Goal: Navigation & Orientation: Find specific page/section

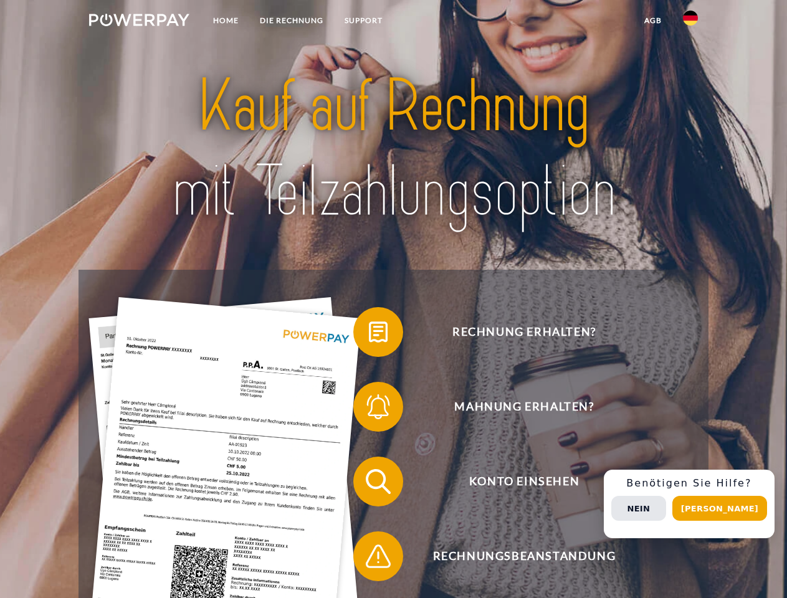
click at [139, 22] on img at bounding box center [139, 20] width 100 height 12
click at [690, 22] on img at bounding box center [690, 18] width 15 height 15
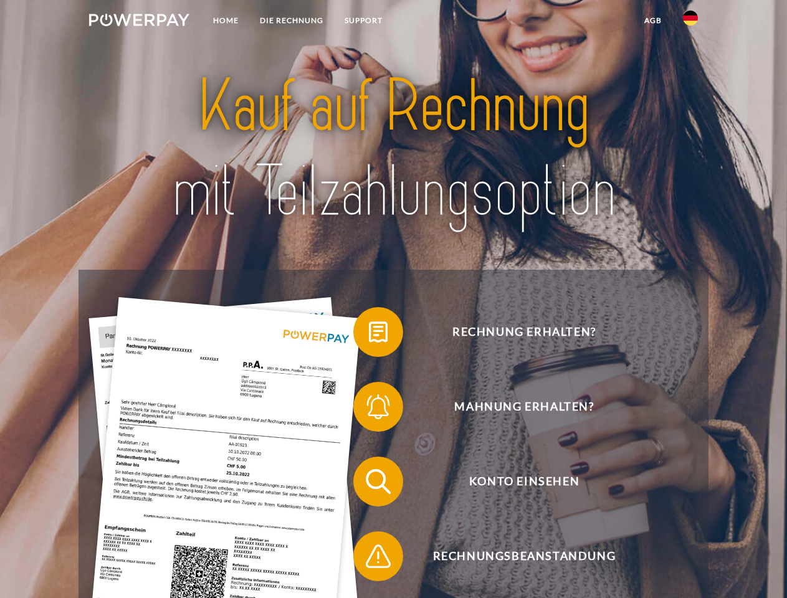
click at [652, 21] on link "agb" at bounding box center [653, 20] width 39 height 22
click at [369, 335] on span at bounding box center [359, 332] width 62 height 62
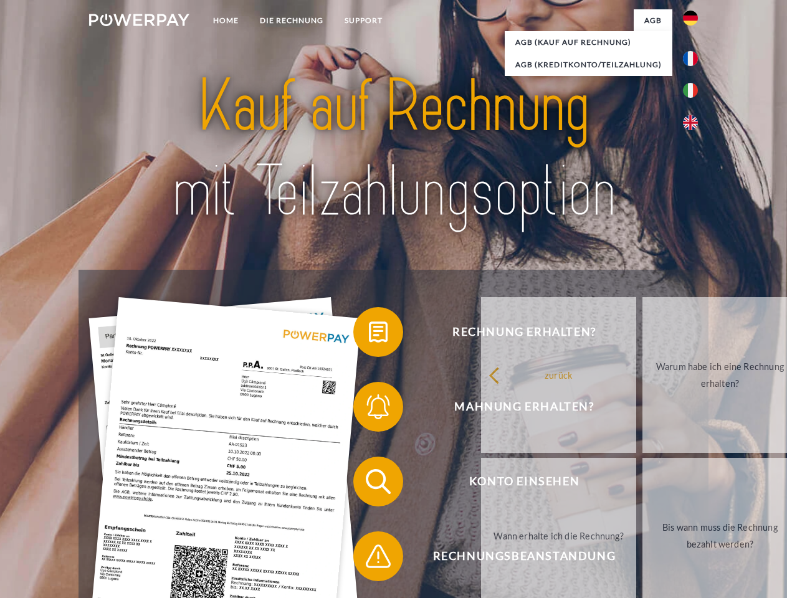
click at [481, 409] on link "zurück" at bounding box center [558, 375] width 155 height 156
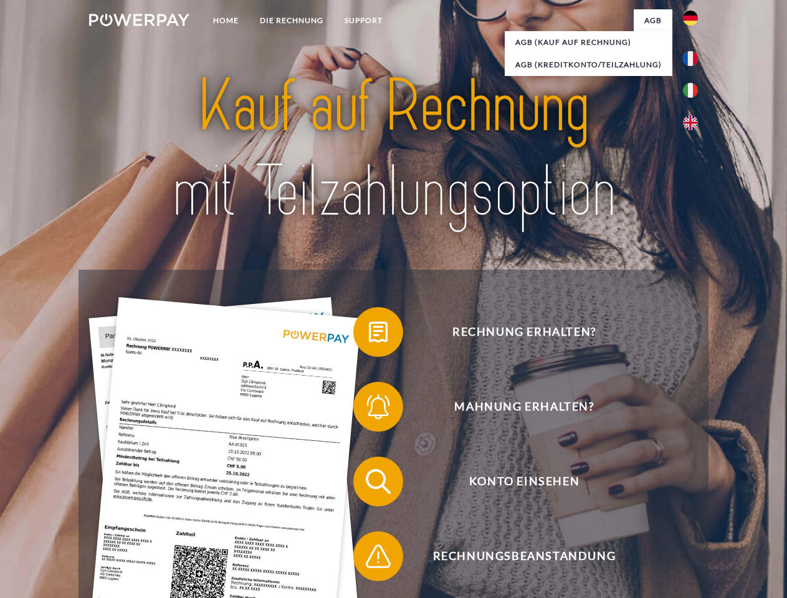
click at [369, 484] on span at bounding box center [359, 481] width 62 height 62
click at [369, 559] on span at bounding box center [359, 556] width 62 height 62
click at [693, 504] on div "Rechnung erhalten? Mahnung erhalten? Konto einsehen" at bounding box center [393, 519] width 629 height 498
click at [663, 507] on span "Konto einsehen" at bounding box center [523, 482] width 305 height 50
click at [724, 508] on header "Home DIE RECHNUNG SUPPORT" at bounding box center [393, 430] width 787 height 860
